Goal: Task Accomplishment & Management: Complete application form

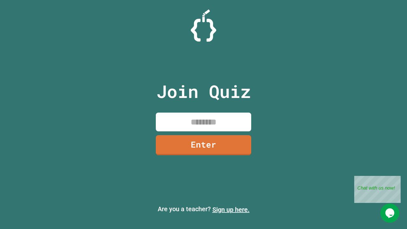
click at [231, 209] on link "Sign up here." at bounding box center [230, 210] width 37 height 8
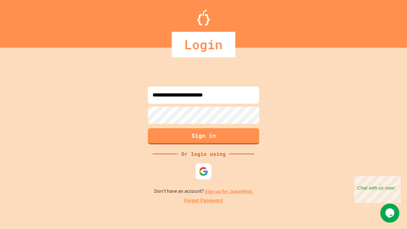
type input "**********"
